Goal: Check status: Check status

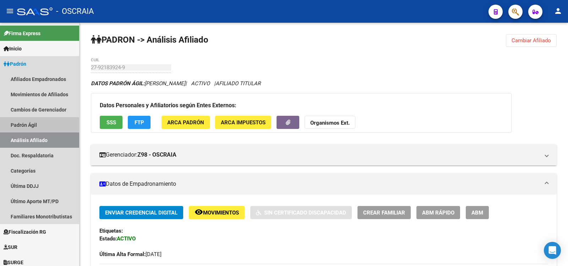
click at [39, 132] on link "Padrón Ágil" at bounding box center [39, 124] width 79 height 15
click at [43, 139] on link "Análisis Afiliado" at bounding box center [39, 139] width 79 height 15
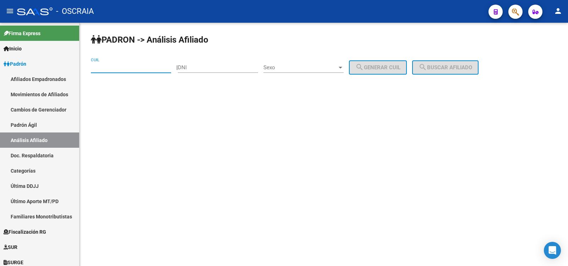
click at [132, 68] on input "CUIL" at bounding box center [131, 67] width 80 height 6
paste input "20-29848787-0"
type input "20-29848787-0"
click at [427, 63] on mat-icon "search" at bounding box center [422, 67] width 9 height 9
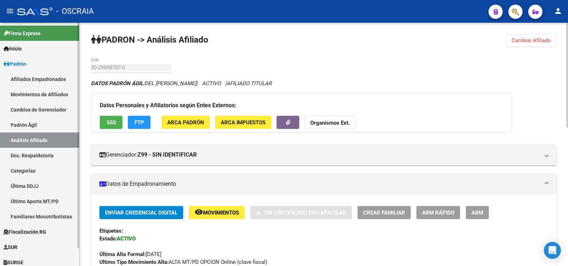
click at [45, 127] on link "Padrón Ágil" at bounding box center [39, 124] width 79 height 15
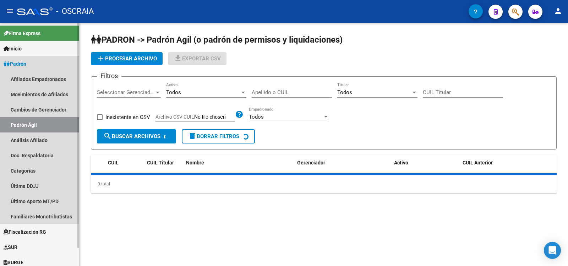
click at [48, 133] on link "Análisis Afiliado" at bounding box center [39, 139] width 79 height 15
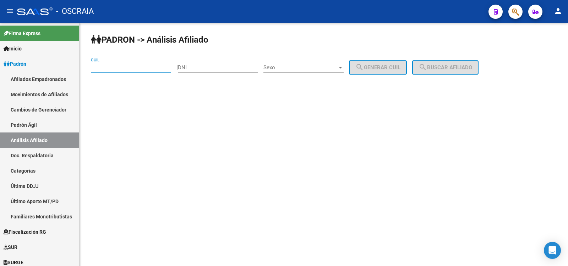
click at [107, 67] on input "CUIL" at bounding box center [131, 67] width 80 height 6
paste input "20-95886895-3"
type input "20-95886895-3"
click at [465, 68] on span "search Buscar afiliado" at bounding box center [445, 67] width 54 height 6
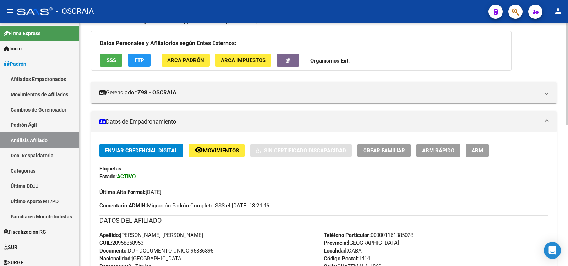
scroll to position [337, 0]
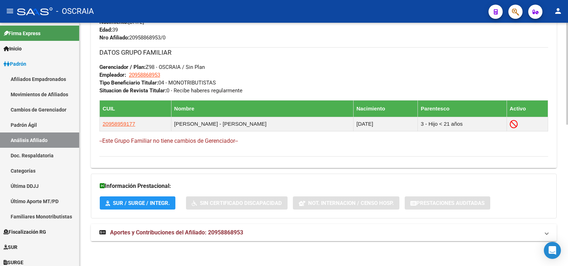
click at [215, 226] on mat-expansion-panel-header "Aportes y Contribuciones del Afiliado: 20958868953" at bounding box center [324, 232] width 466 height 17
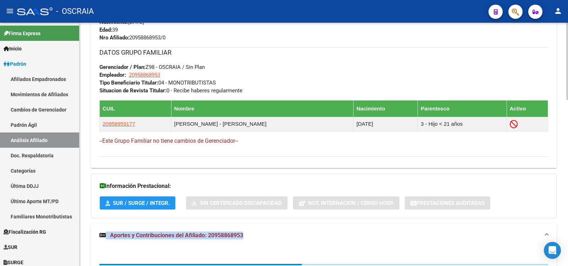
scroll to position [643, 0]
